Goal: Task Accomplishment & Management: Manage account settings

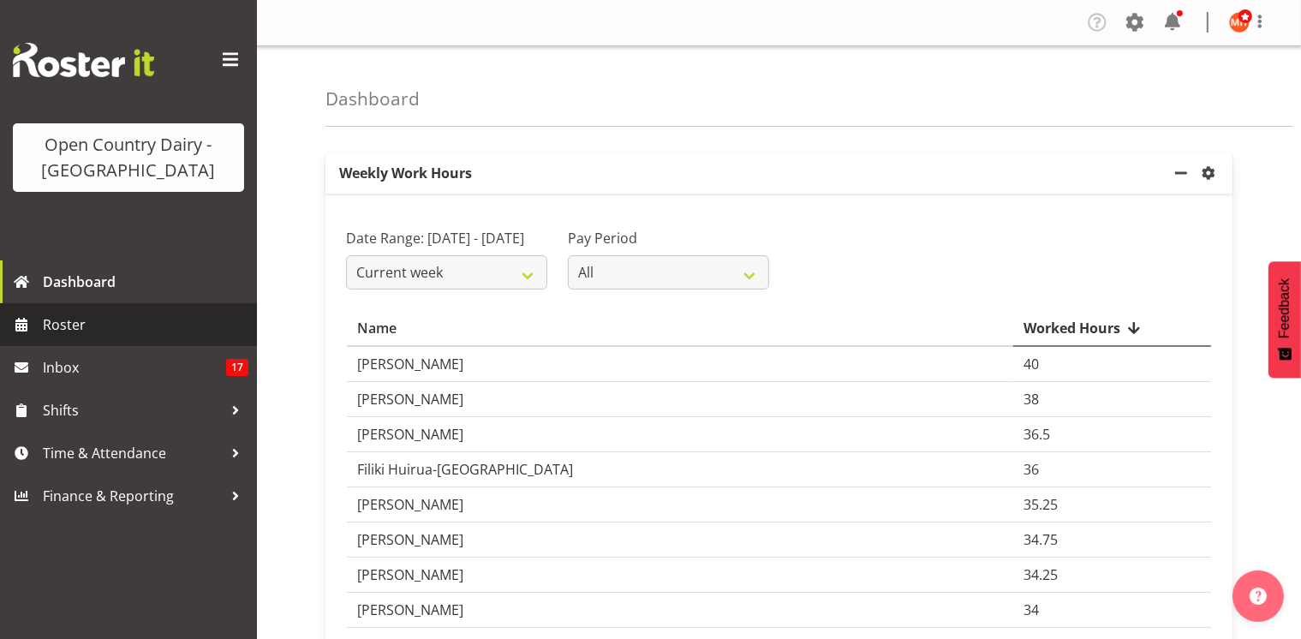
click at [103, 313] on span "Roster" at bounding box center [146, 325] width 206 height 26
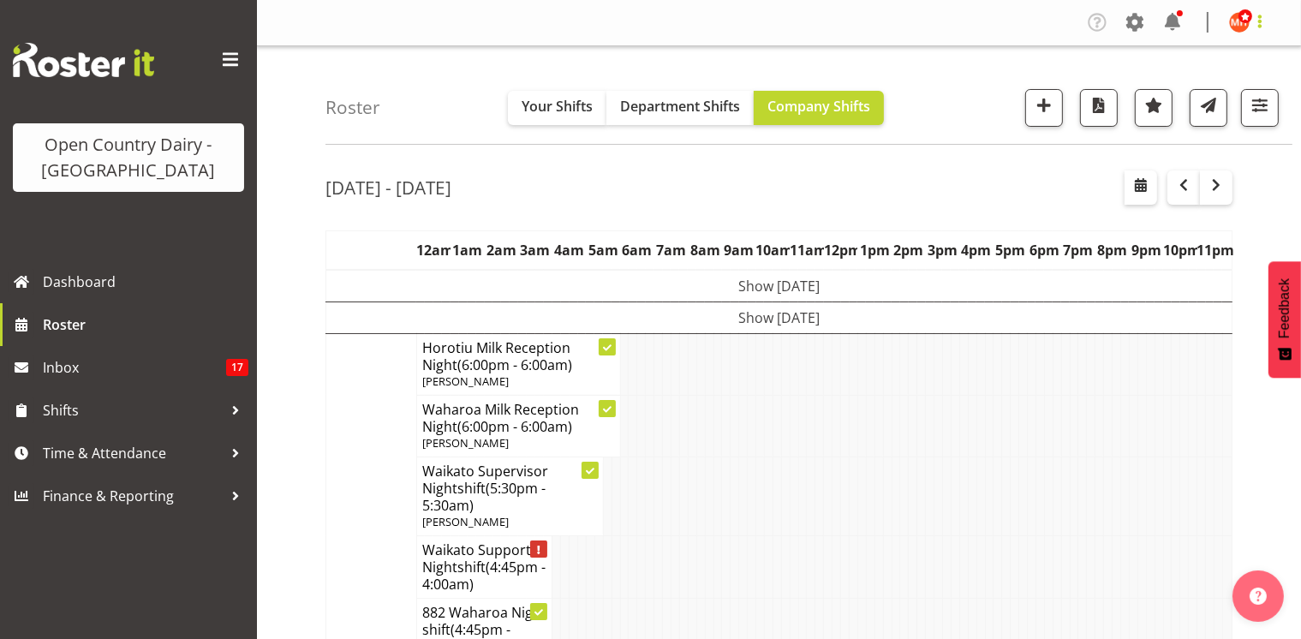
click at [1264, 26] on span at bounding box center [1260, 21] width 21 height 21
click at [1162, 90] on link "Log Out" at bounding box center [1188, 90] width 164 height 31
